Goal: Find specific page/section: Find specific page/section

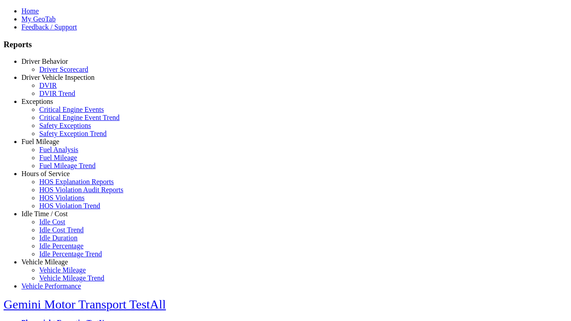
click at [51, 105] on link "Exceptions" at bounding box center [37, 102] width 32 height 8
click at [58, 137] on link "Safety Exception Trend" at bounding box center [72, 134] width 67 height 8
select select "**"
type input "*********"
